Goal: Transaction & Acquisition: Purchase product/service

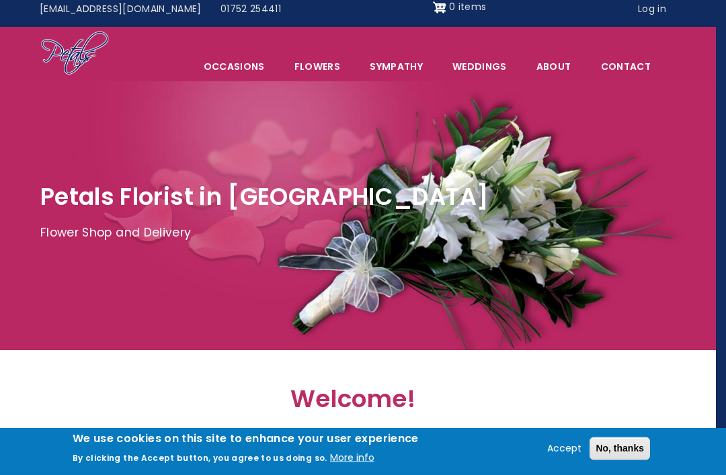
scroll to position [0, 10]
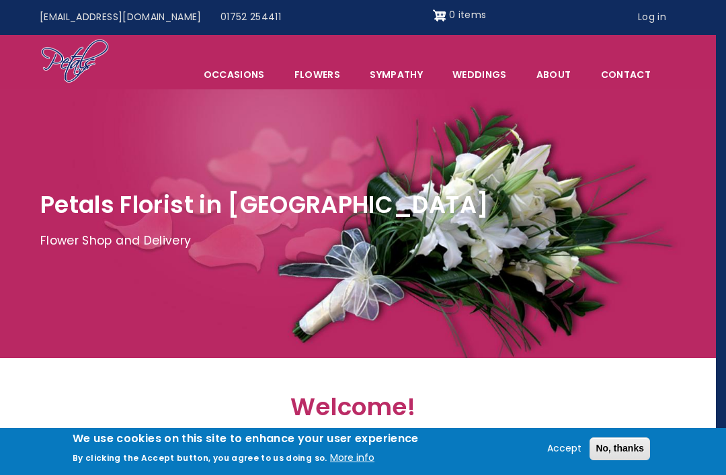
click at [241, 71] on span "Occasions" at bounding box center [234, 74] width 89 height 28
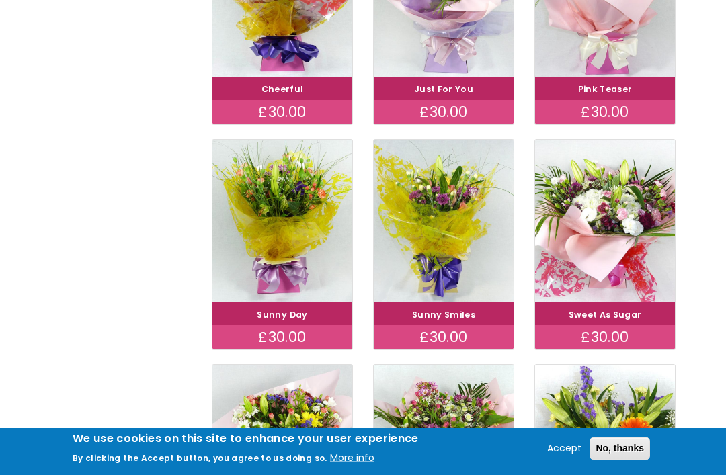
scroll to position [591, 0]
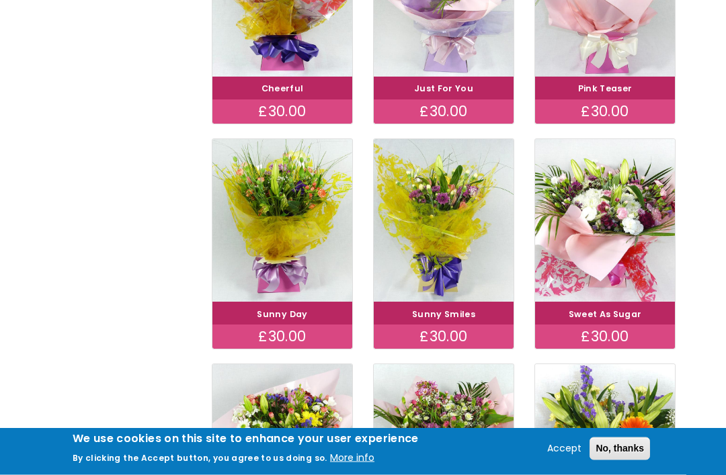
click at [649, 243] on img at bounding box center [605, 221] width 140 height 163
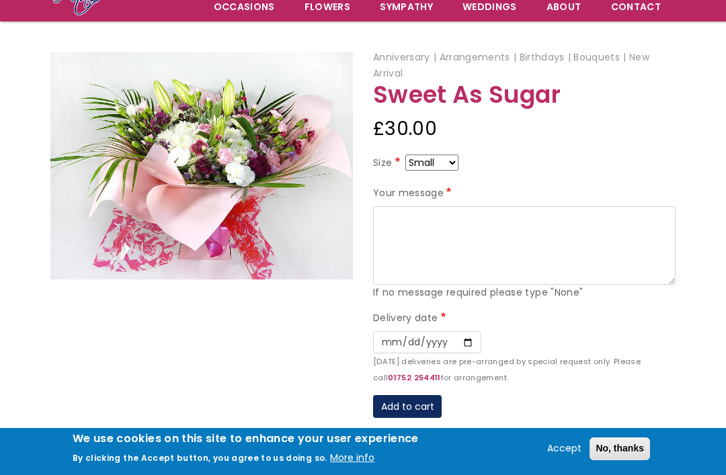
scroll to position [120, 0]
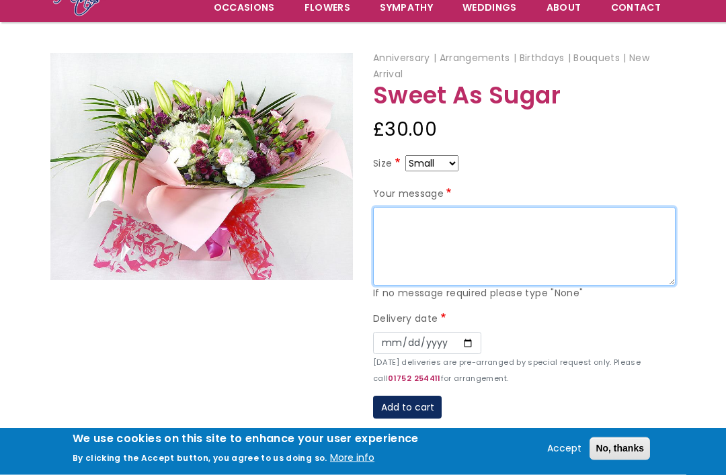
click at [450, 240] on textarea "Your message" at bounding box center [524, 247] width 302 height 79
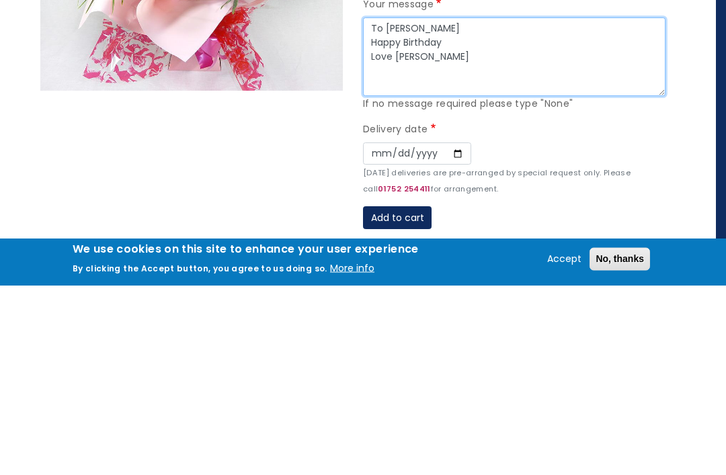
type textarea "To Lynne Happy Birthday Love Sarah"
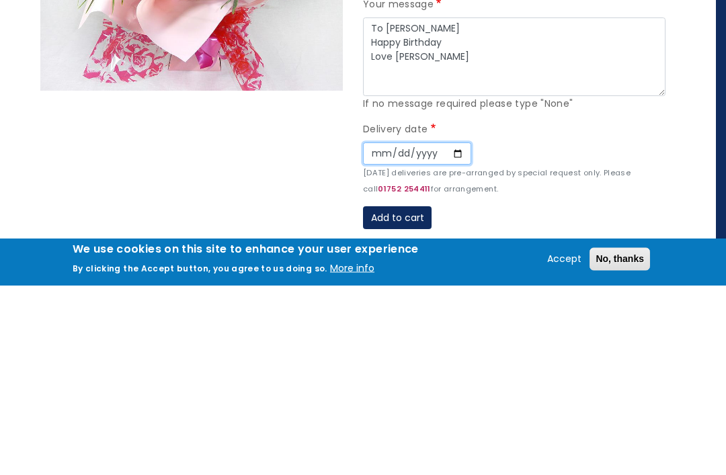
click at [377, 333] on input "Date" at bounding box center [417, 344] width 108 height 23
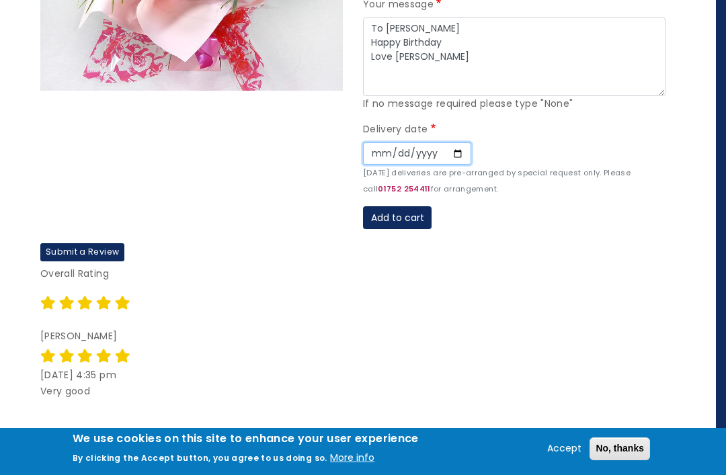
type input "2025-10-06"
click at [415, 206] on button "Add to cart" at bounding box center [397, 217] width 69 height 23
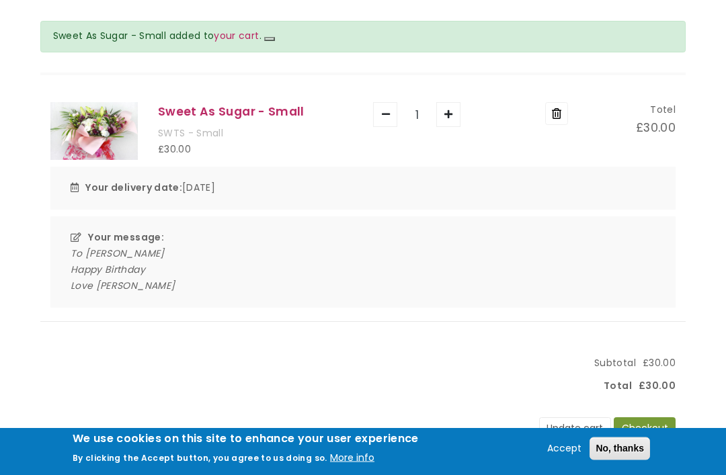
scroll to position [152, 0]
click at [649, 429] on button "Checkout" at bounding box center [645, 428] width 62 height 23
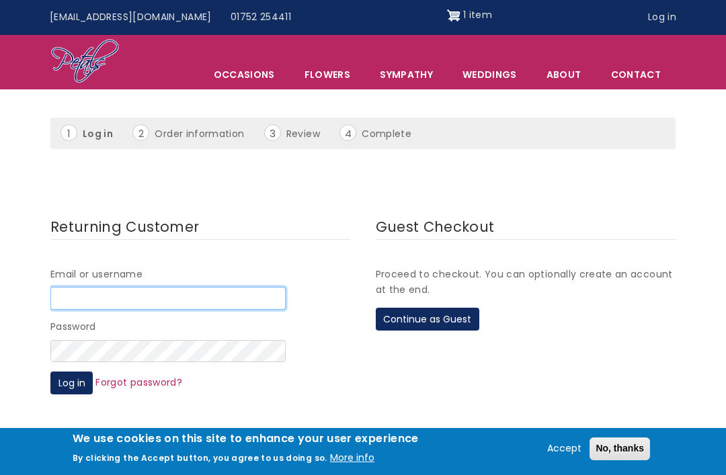
click at [188, 297] on input "Email or username" at bounding box center [167, 298] width 235 height 23
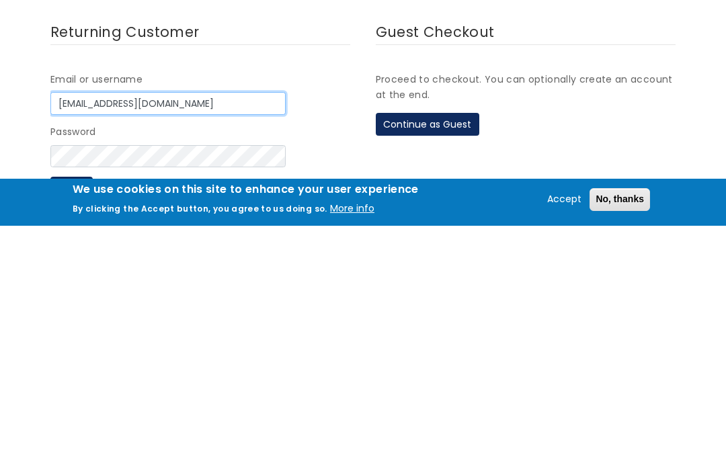
type input "[EMAIL_ADDRESS][DOMAIN_NAME]"
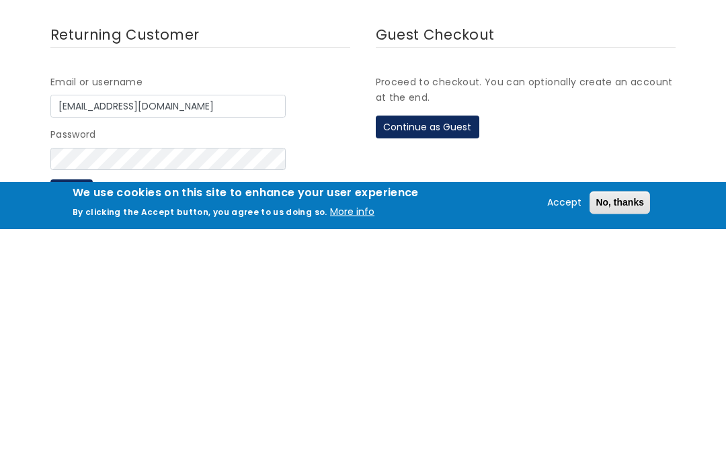
click at [75, 426] on button "Log in" at bounding box center [71, 437] width 42 height 23
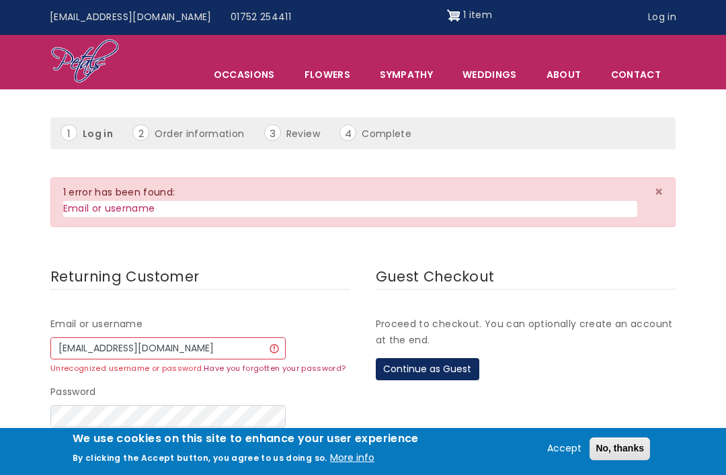
click at [452, 358] on button "Continue as Guest" at bounding box center [427, 369] width 103 height 23
click at [443, 361] on button "Continue as Guest" at bounding box center [427, 369] width 103 height 23
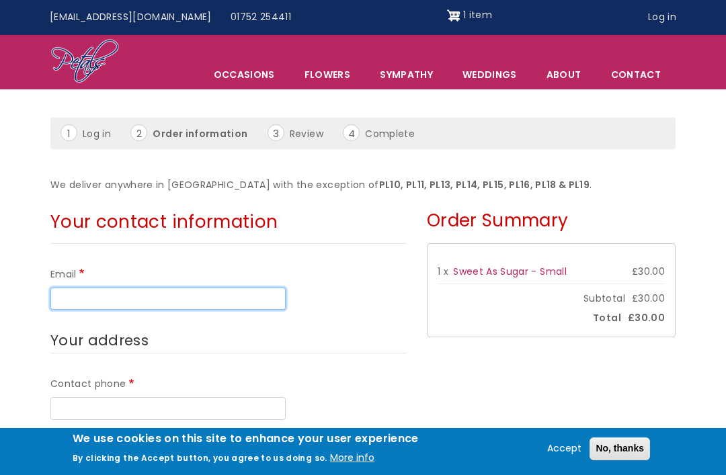
click at [243, 288] on input "Email" at bounding box center [167, 299] width 235 height 23
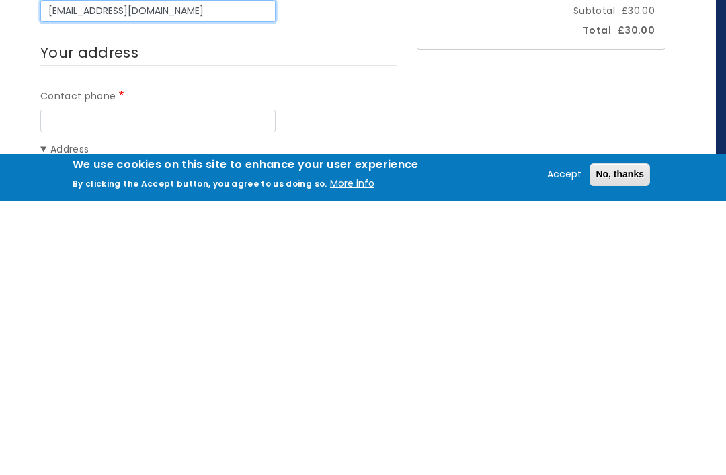
scroll to position [71, 10]
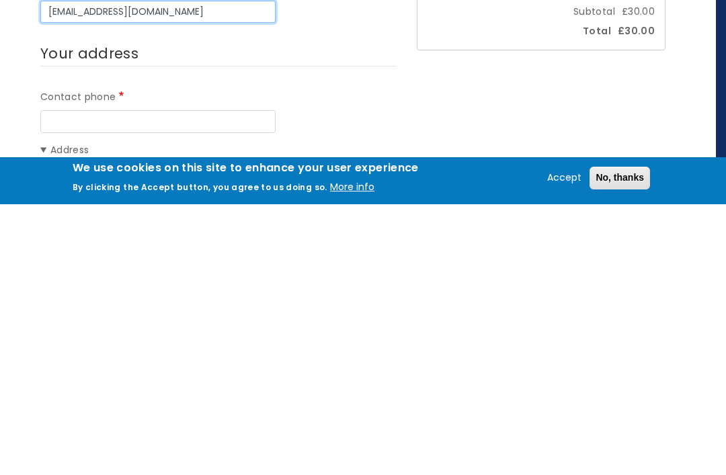
type input "[EMAIL_ADDRESS][DOMAIN_NAME]"
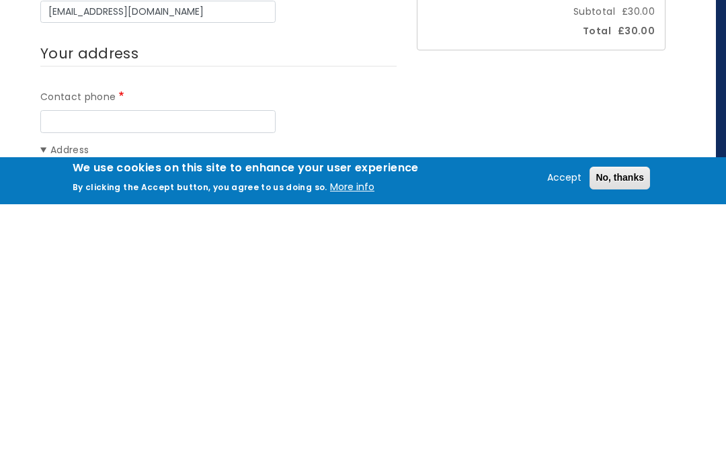
click at [214, 381] on input "Contact phone" at bounding box center [157, 392] width 235 height 23
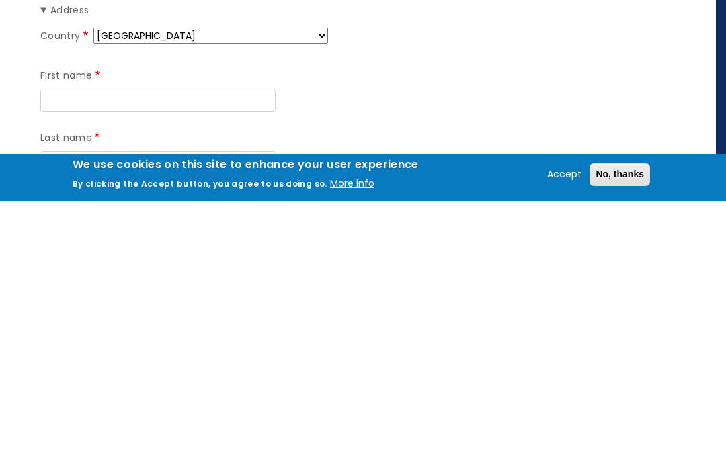
scroll to position [213, 10]
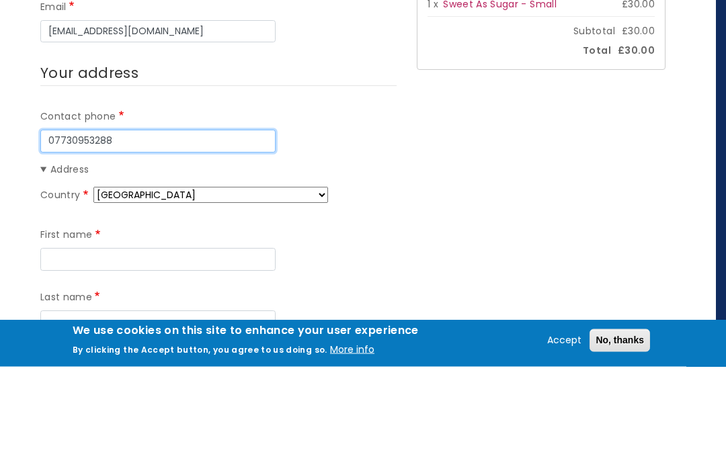
type input "07730953288"
click at [322, 170] on legend "Your address" at bounding box center [218, 182] width 356 height 25
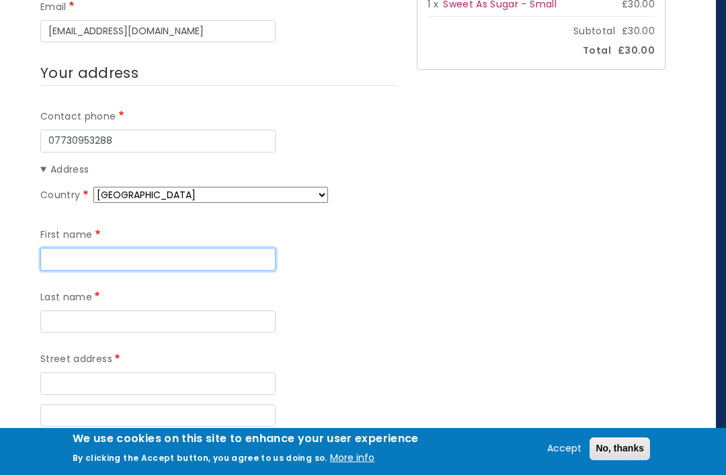
click at [200, 255] on input "First name" at bounding box center [157, 259] width 235 height 23
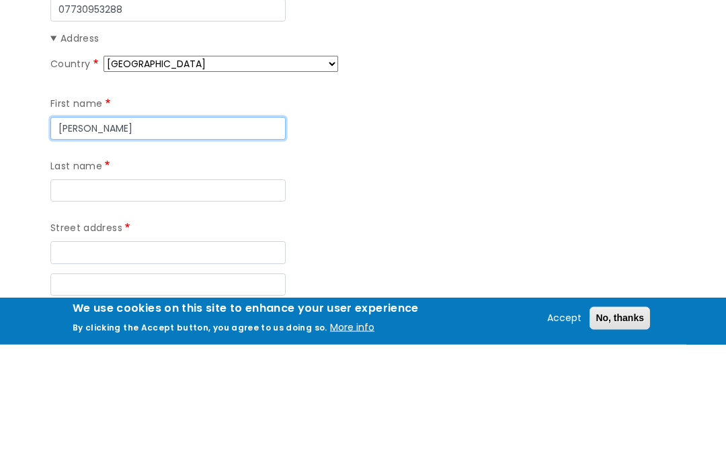
type input "Sarah"
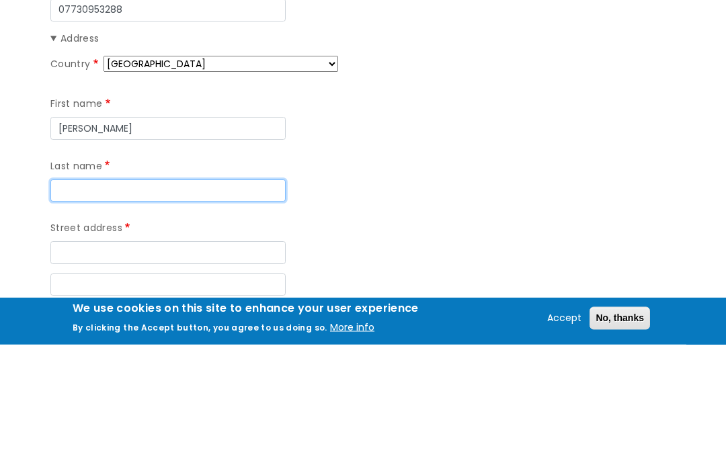
click at [189, 310] on input "Last name" at bounding box center [167, 321] width 235 height 23
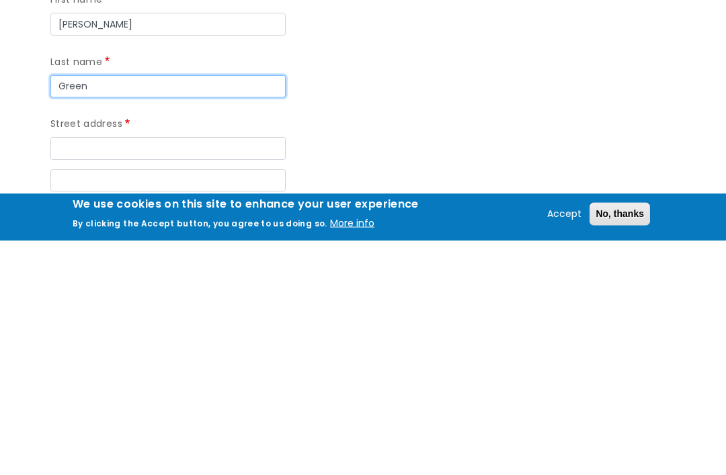
type input "Green"
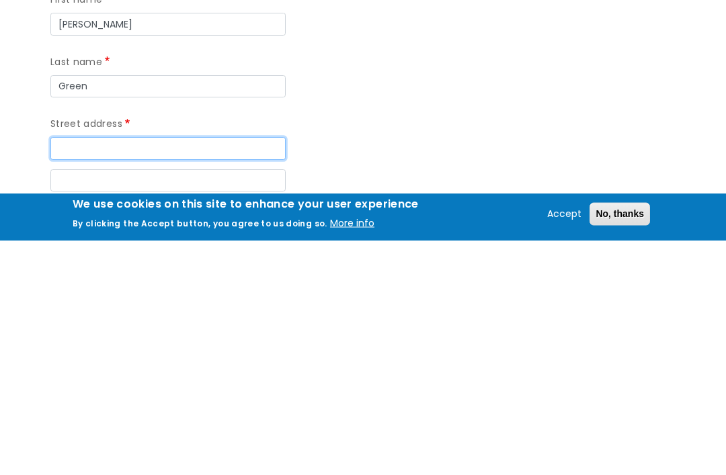
click at [213, 372] on input "Street address" at bounding box center [167, 383] width 235 height 23
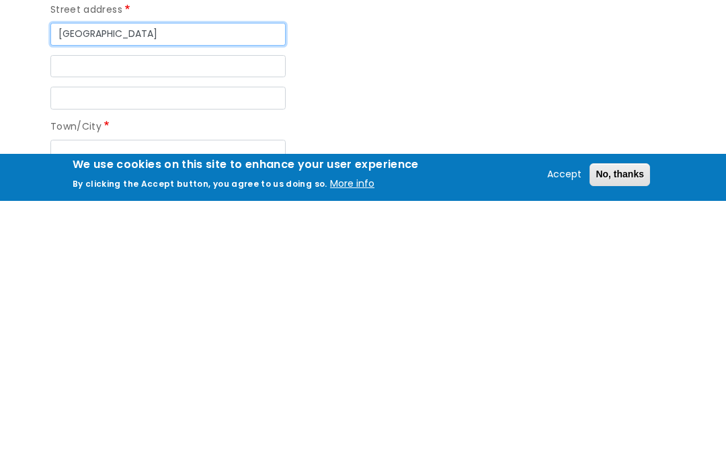
scroll to position [399, 0]
type input "Trehane House"
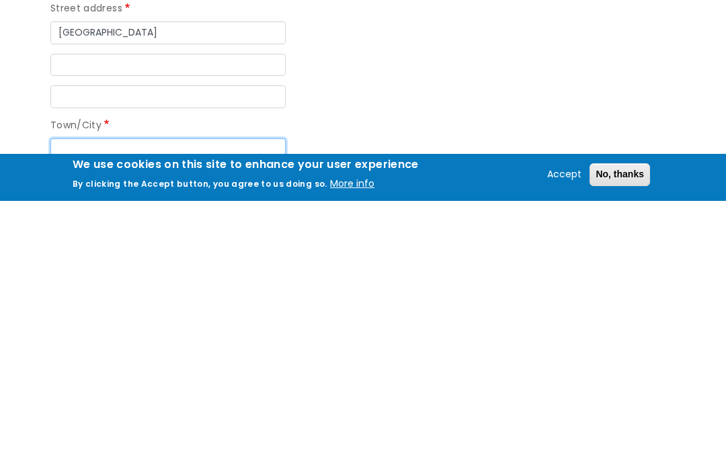
click at [145, 413] on input "Town/City" at bounding box center [167, 424] width 235 height 23
type input "Davidstow"
click at [159, 465] on input "Postal code" at bounding box center [167, 476] width 235 height 23
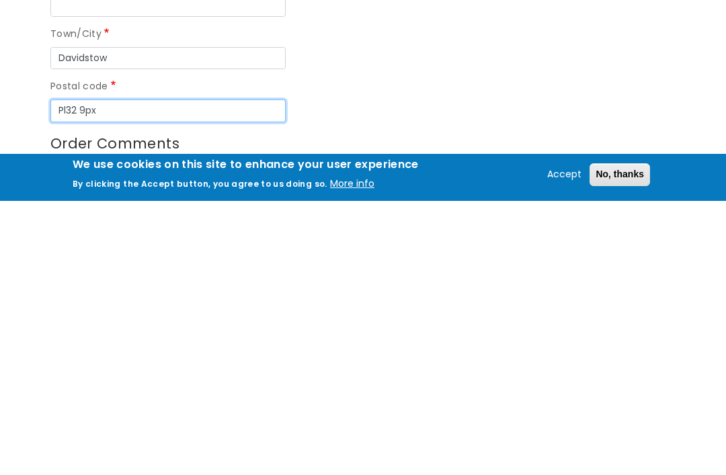
scroll to position [491, 0]
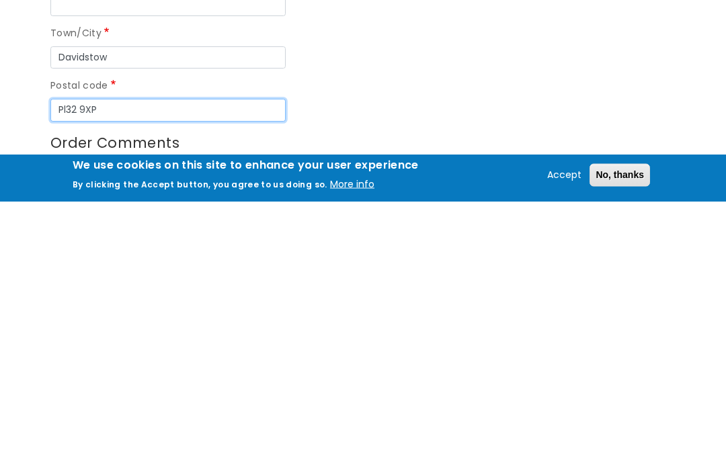
click at [71, 373] on input "Pl32 9XP" at bounding box center [167, 384] width 235 height 23
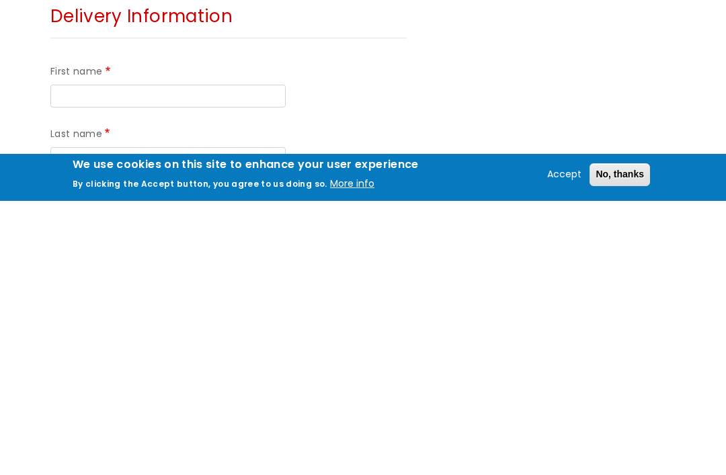
scroll to position [784, 0]
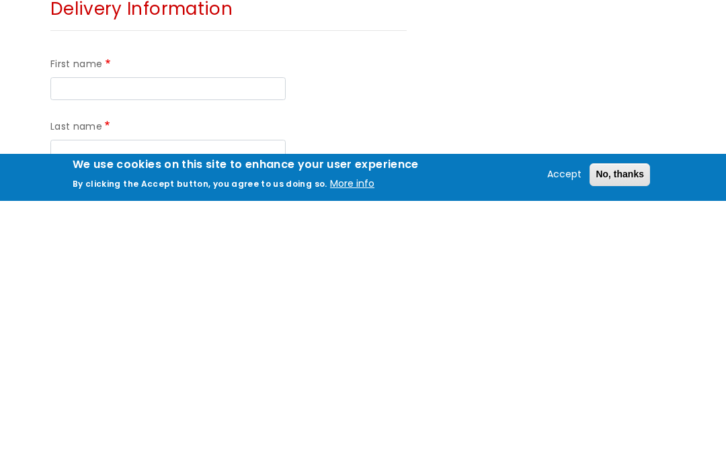
type input "PL32 9XP"
click at [231, 351] on input "First name" at bounding box center [167, 362] width 235 height 23
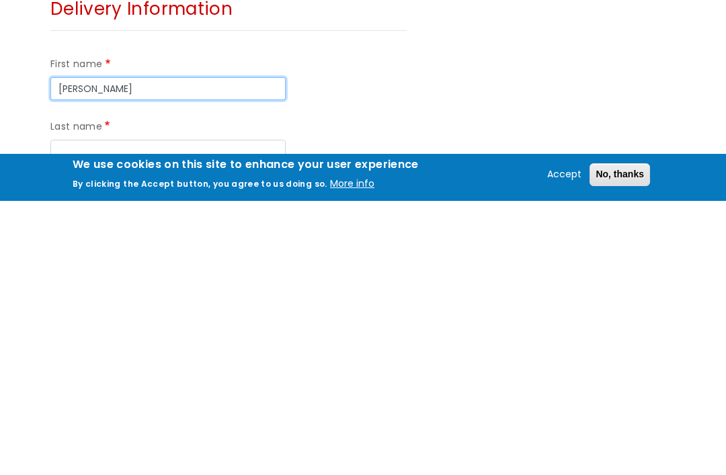
type input "Lynne"
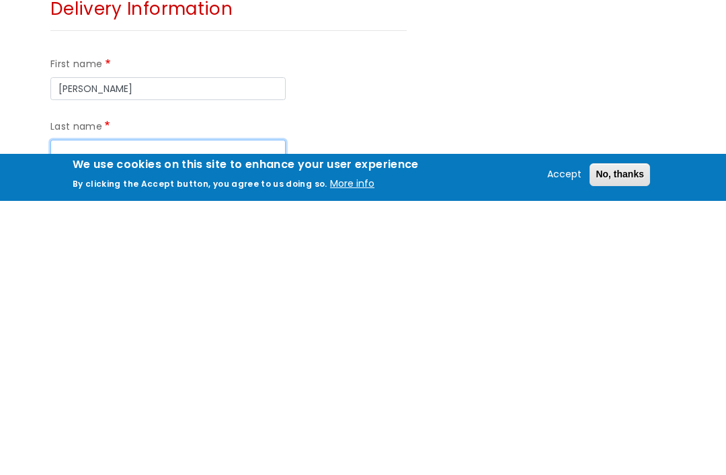
click at [139, 414] on input "Last name" at bounding box center [167, 425] width 235 height 23
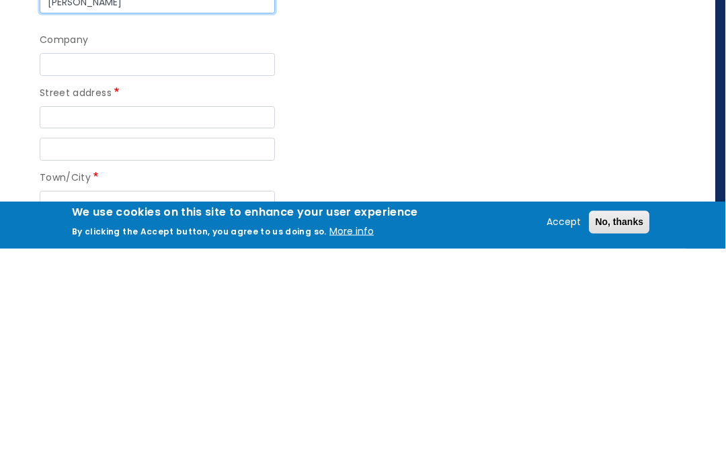
scroll to position [979, 8]
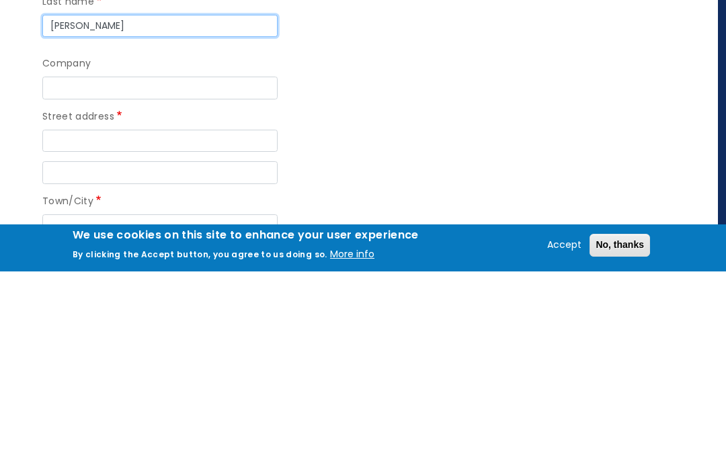
type input "Lucas"
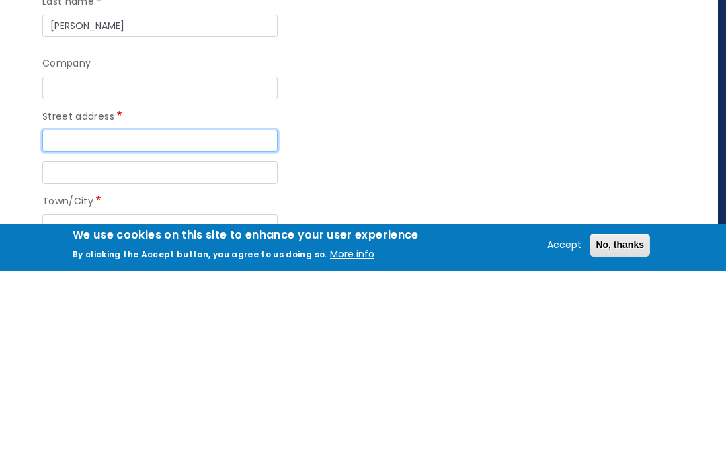
click at [178, 333] on input "Street address" at bounding box center [159, 344] width 235 height 23
type input "30 Beaconfield Road"
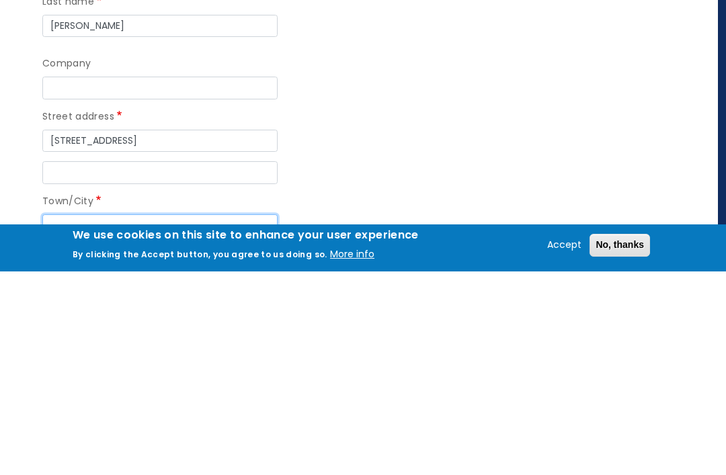
click at [138, 418] on input "Town/City" at bounding box center [159, 429] width 235 height 23
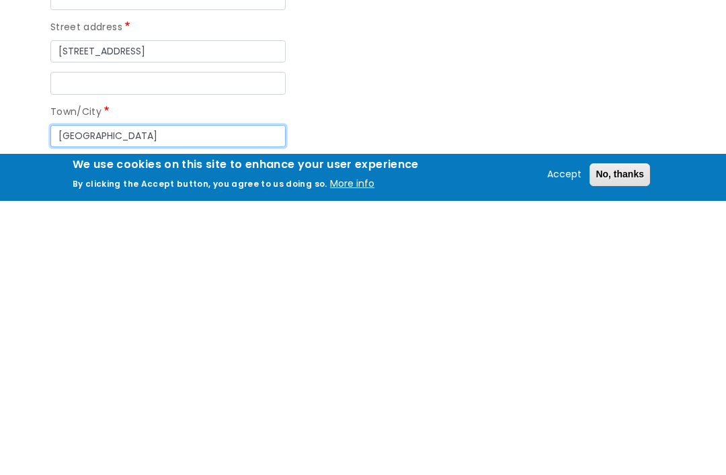
type input "Plymouth"
click at [158, 462] on input "Postal code" at bounding box center [177, 473] width 235 height 23
type input "PL2 3LD"
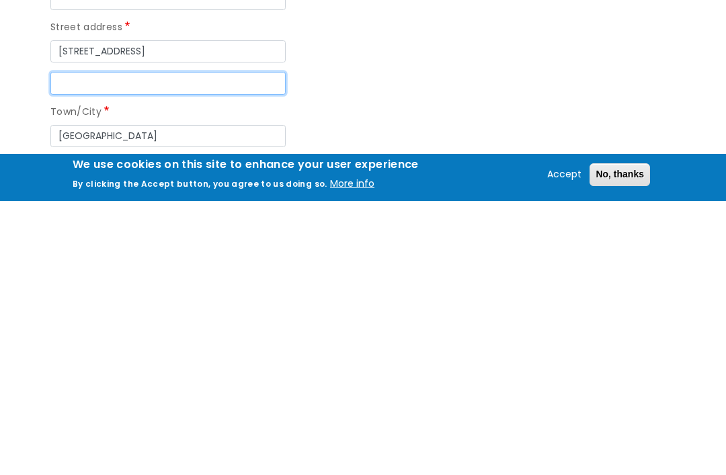
click at [138, 346] on input "Street address line 2" at bounding box center [167, 357] width 235 height 23
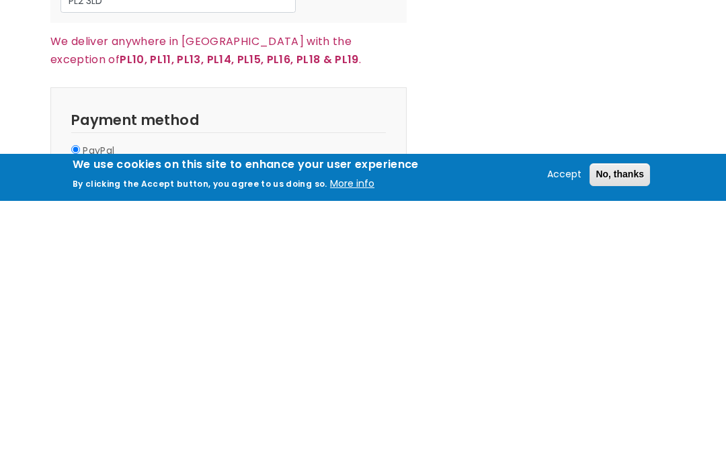
scroll to position [1200, 0]
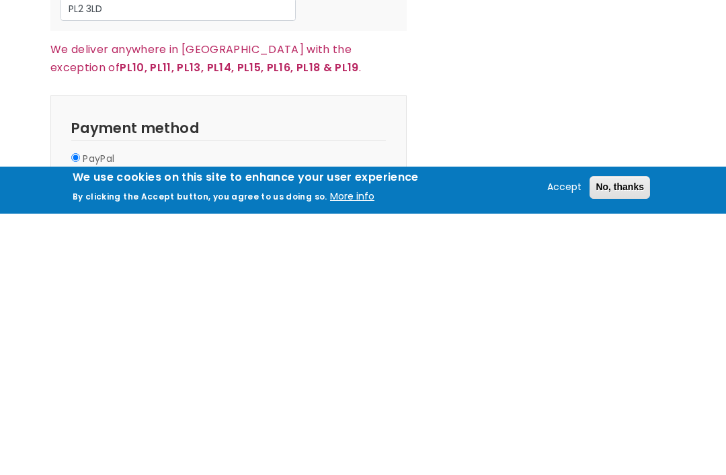
type input "Beacon Park"
click at [77, 435] on input "Credit/Debit Card" at bounding box center [75, 439] width 9 height 9
radio input "true"
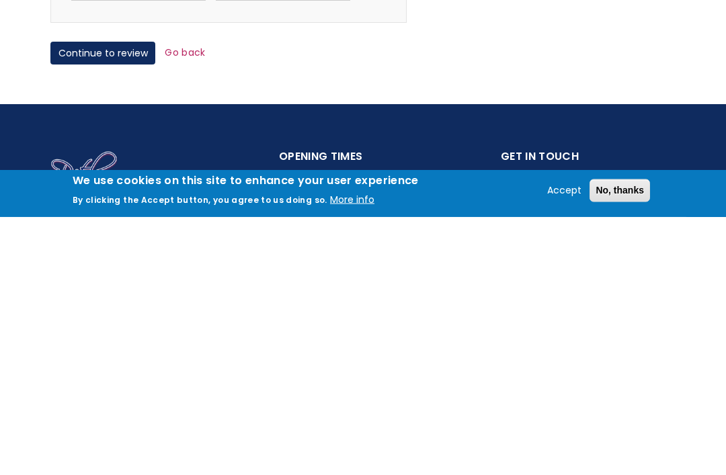
scroll to position [1528, 0]
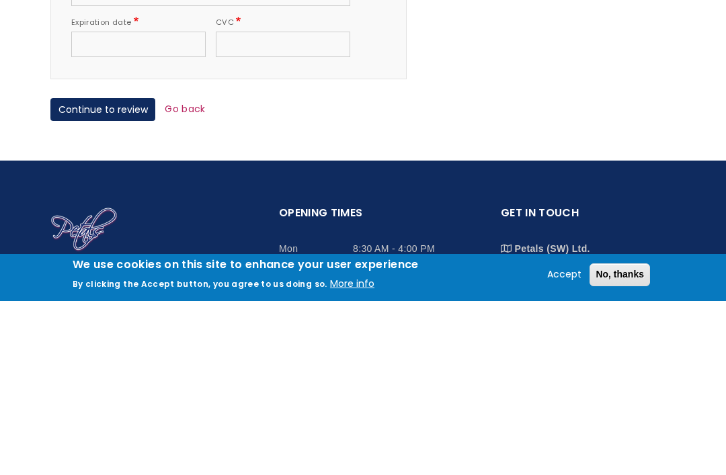
click at [134, 272] on button "Continue to review" at bounding box center [102, 283] width 105 height 23
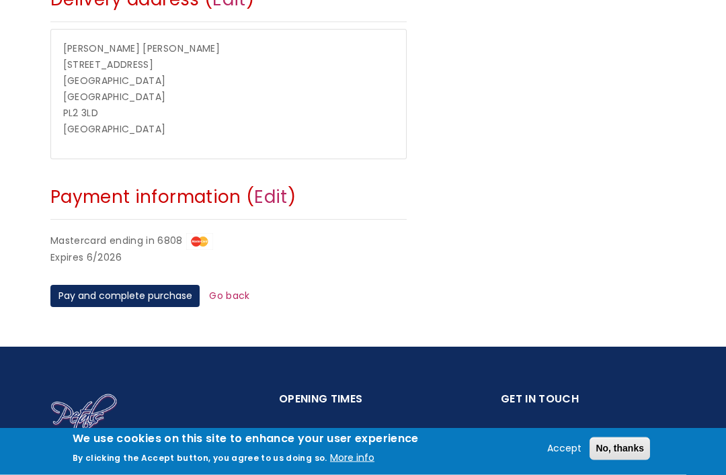
click at [156, 289] on button "Pay and complete purchase" at bounding box center [124, 297] width 149 height 23
